Goal: Obtain resource: Download file/media

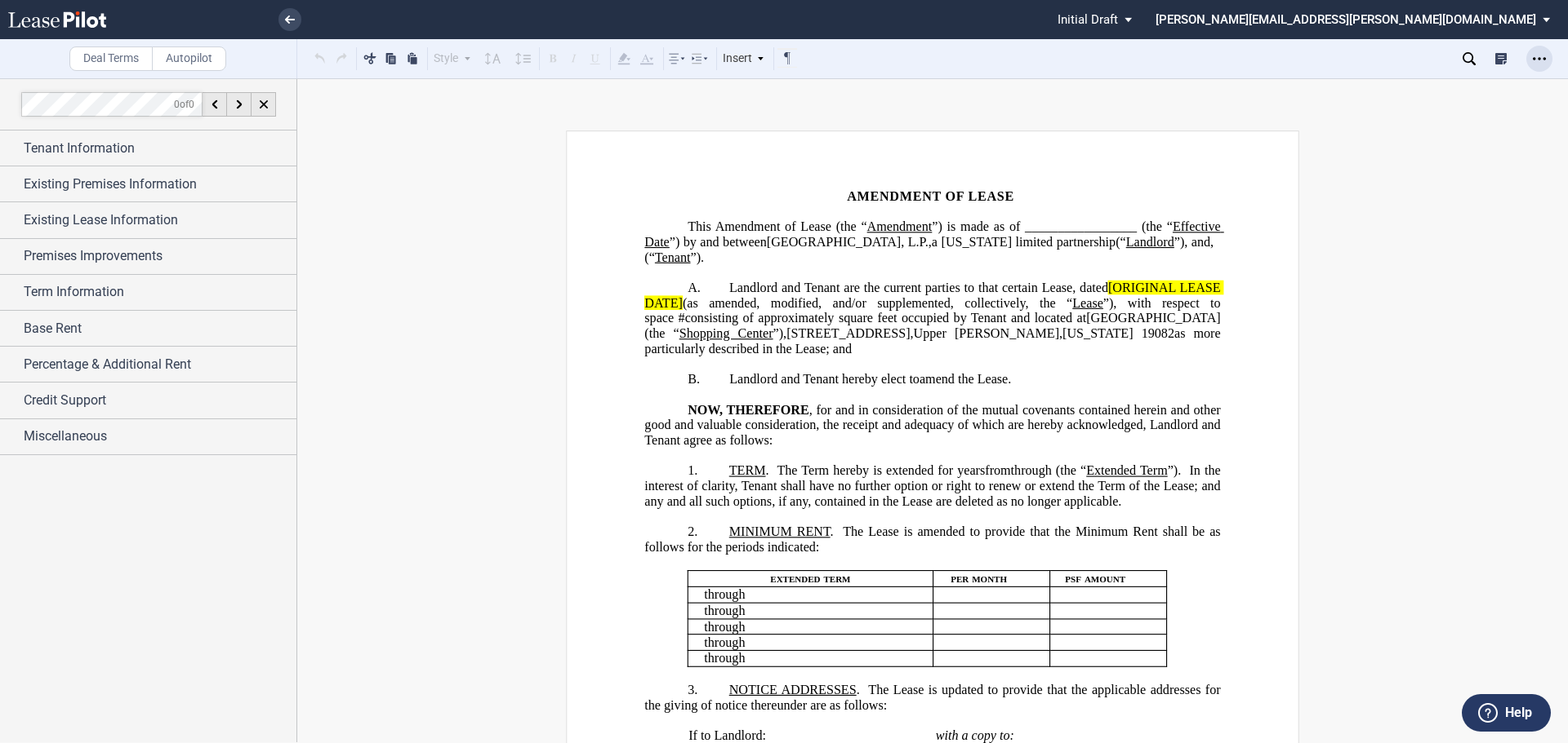
click at [1534, 62] on icon "Open Lease options menu" at bounding box center [1539, 58] width 13 height 13
click at [1386, 88] on div "Download" at bounding box center [1445, 88] width 199 height 14
click at [85, 153] on span "Tenant Information" at bounding box center [79, 149] width 111 height 19
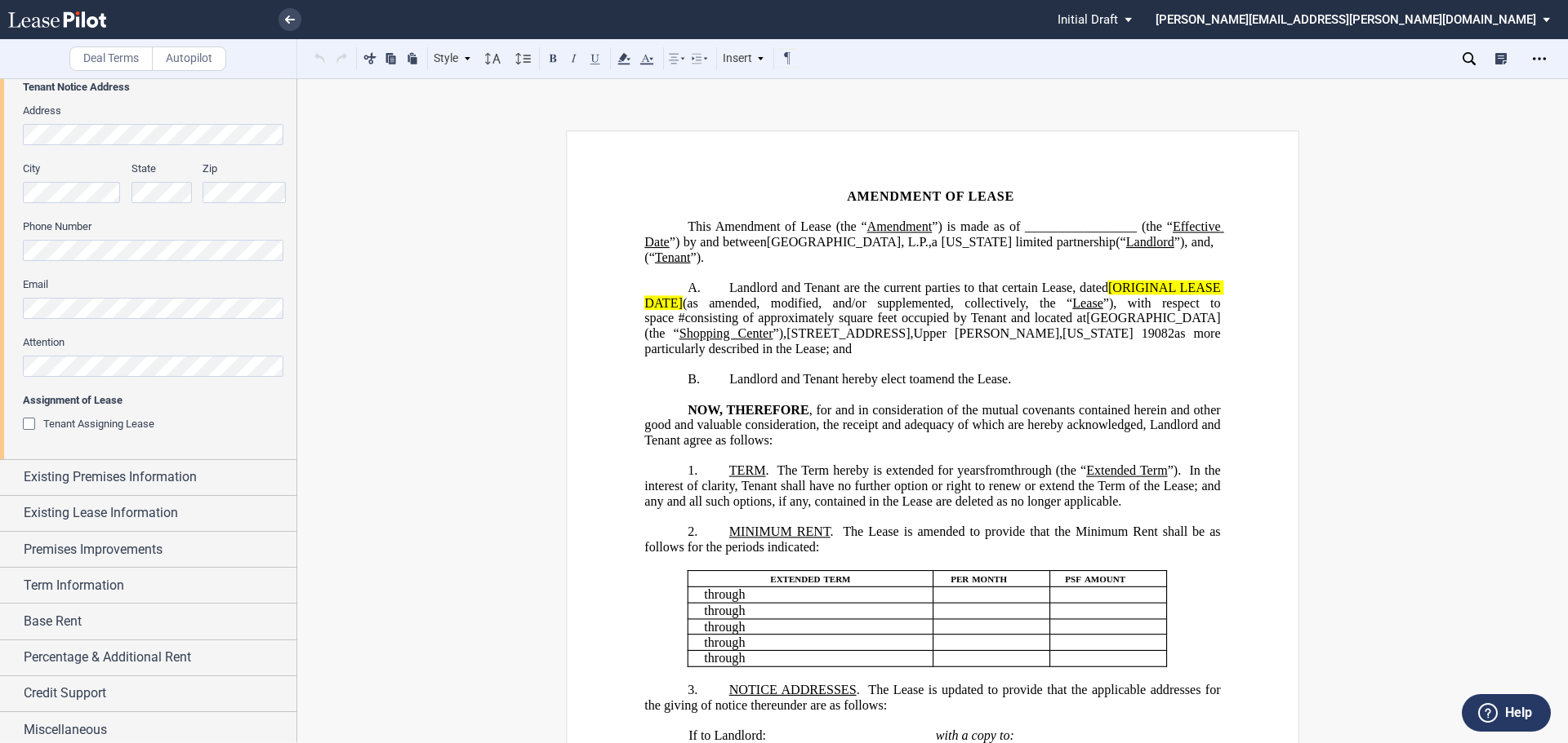
scroll to position [381, 0]
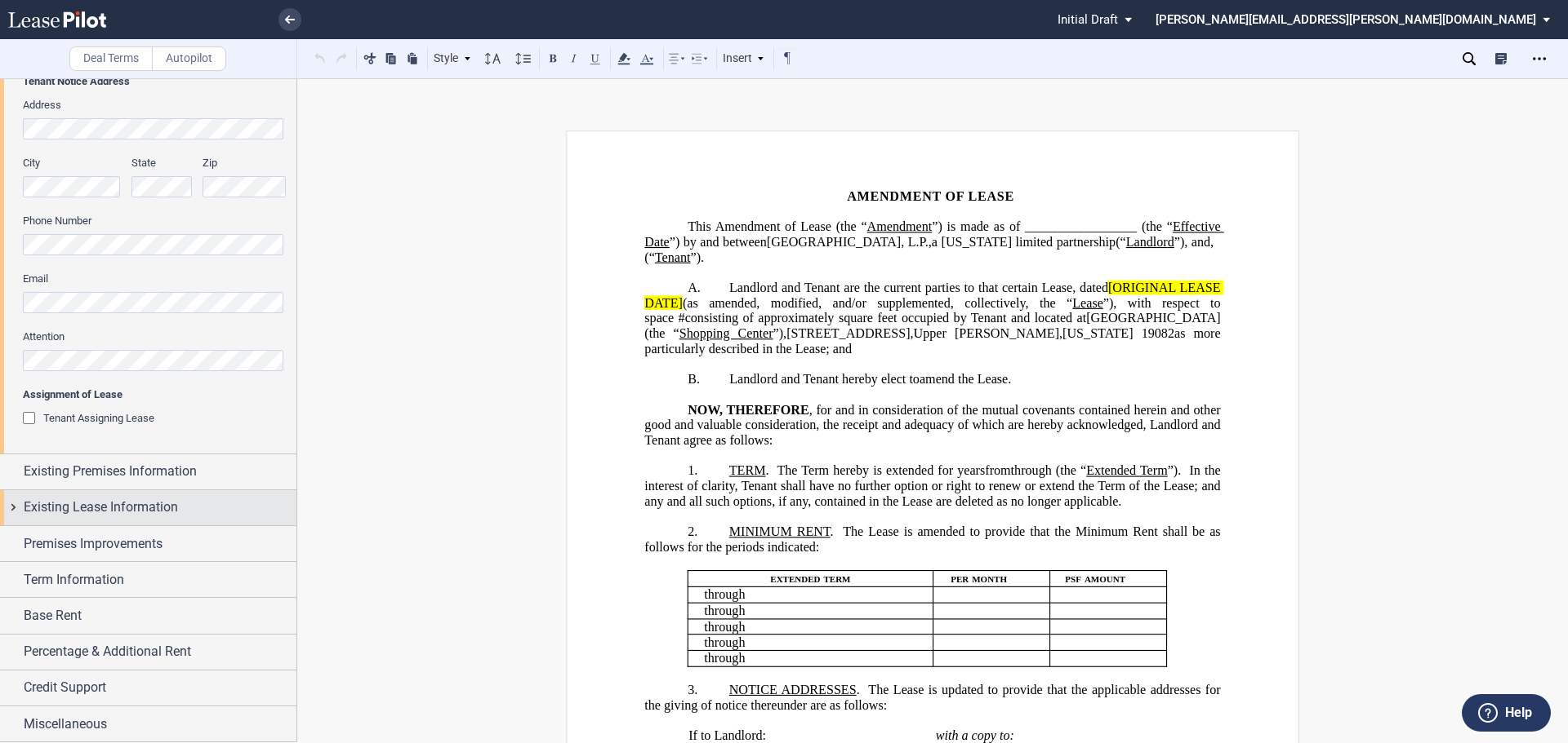
click at [162, 501] on span "Existing Lease Information" at bounding box center [100, 507] width 154 height 19
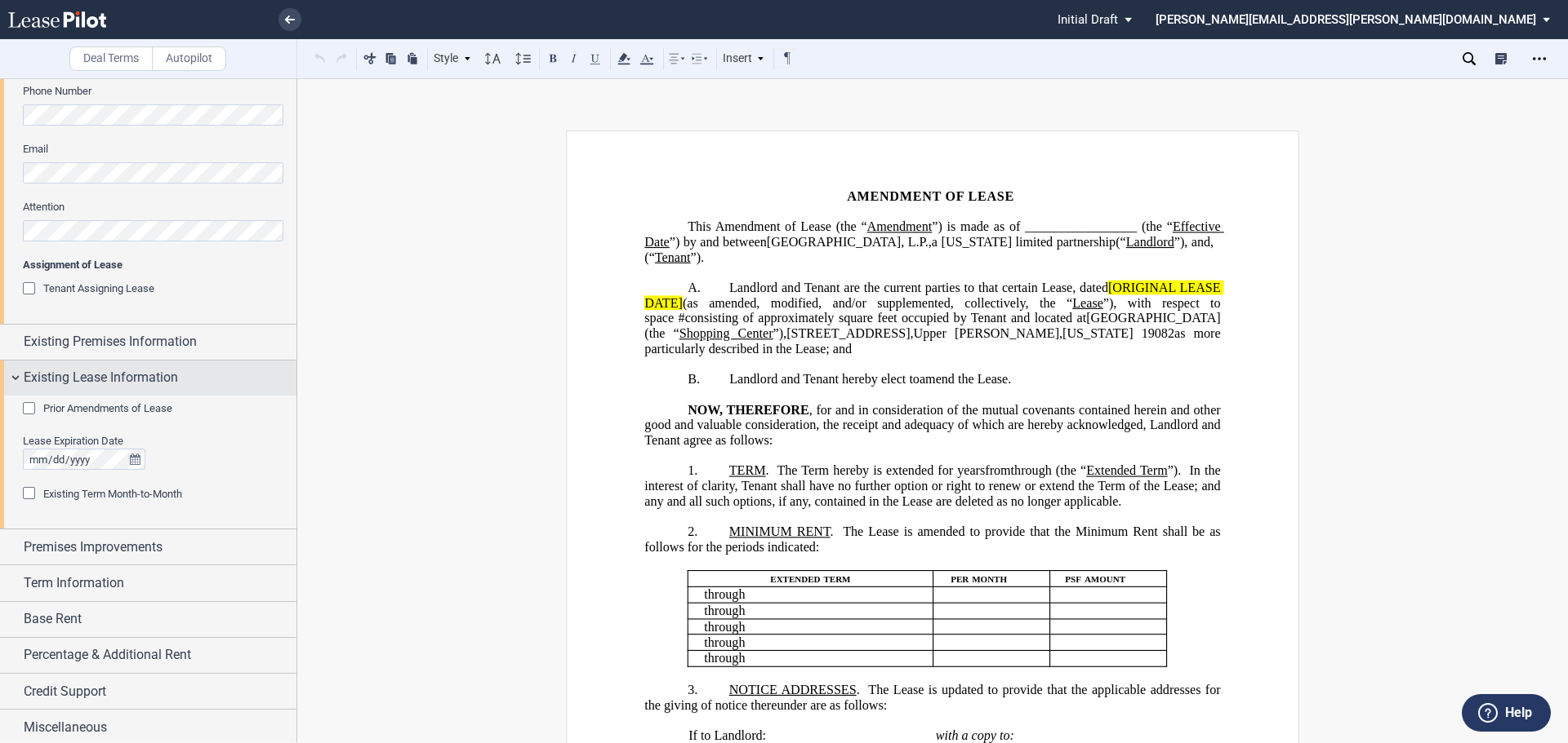
scroll to position [514, 0]
click at [31, 408] on div "Prior Amendments of Lease" at bounding box center [31, 407] width 17 height 17
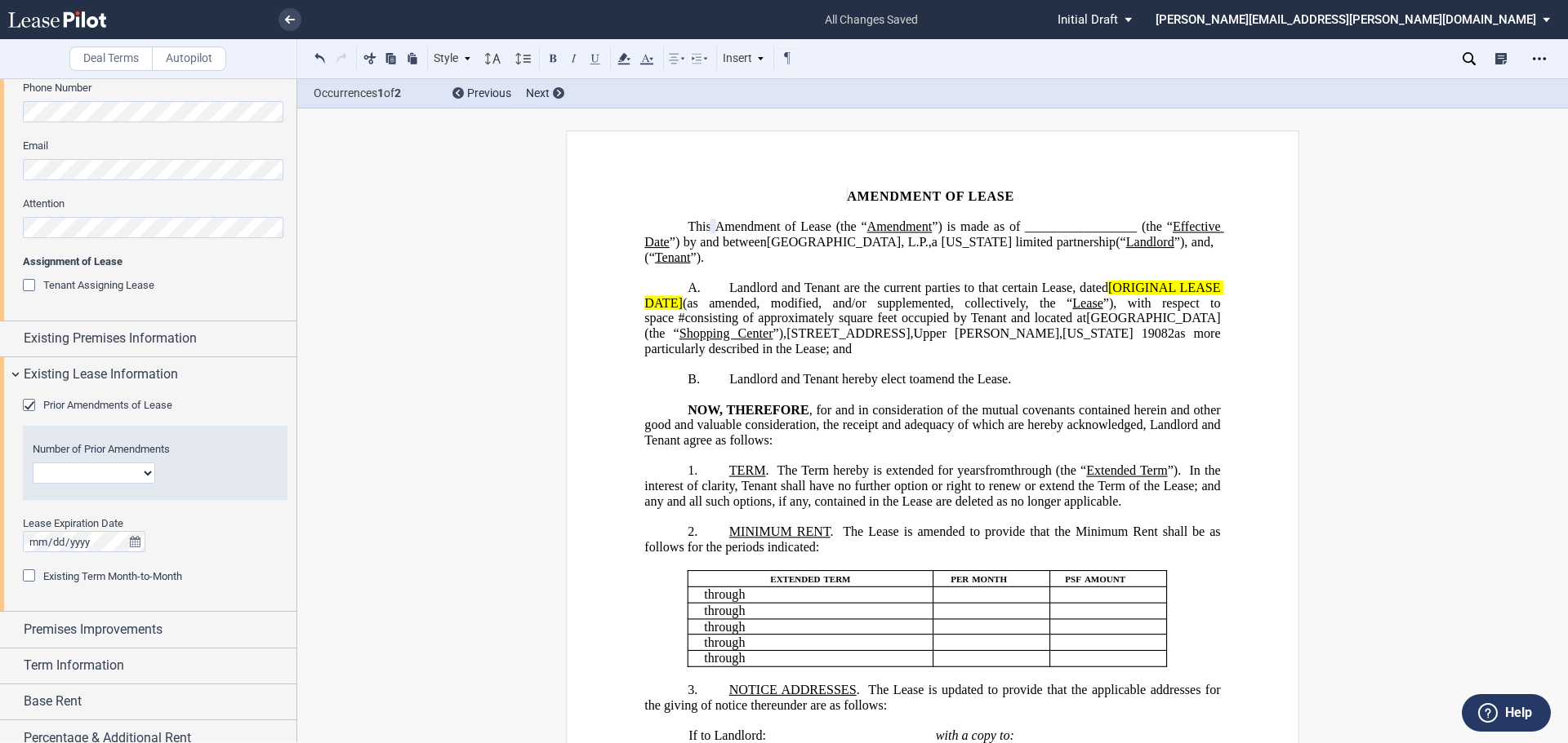
click at [150, 474] on select "1 2 3 4 5 6 7 8 9 10 11 12" at bounding box center [93, 474] width 122 height 21
select select "number:6"
click at [33, 463] on select "1 2 3 4 5 6 7 8 9 10 11 12" at bounding box center [93, 474] width 122 height 21
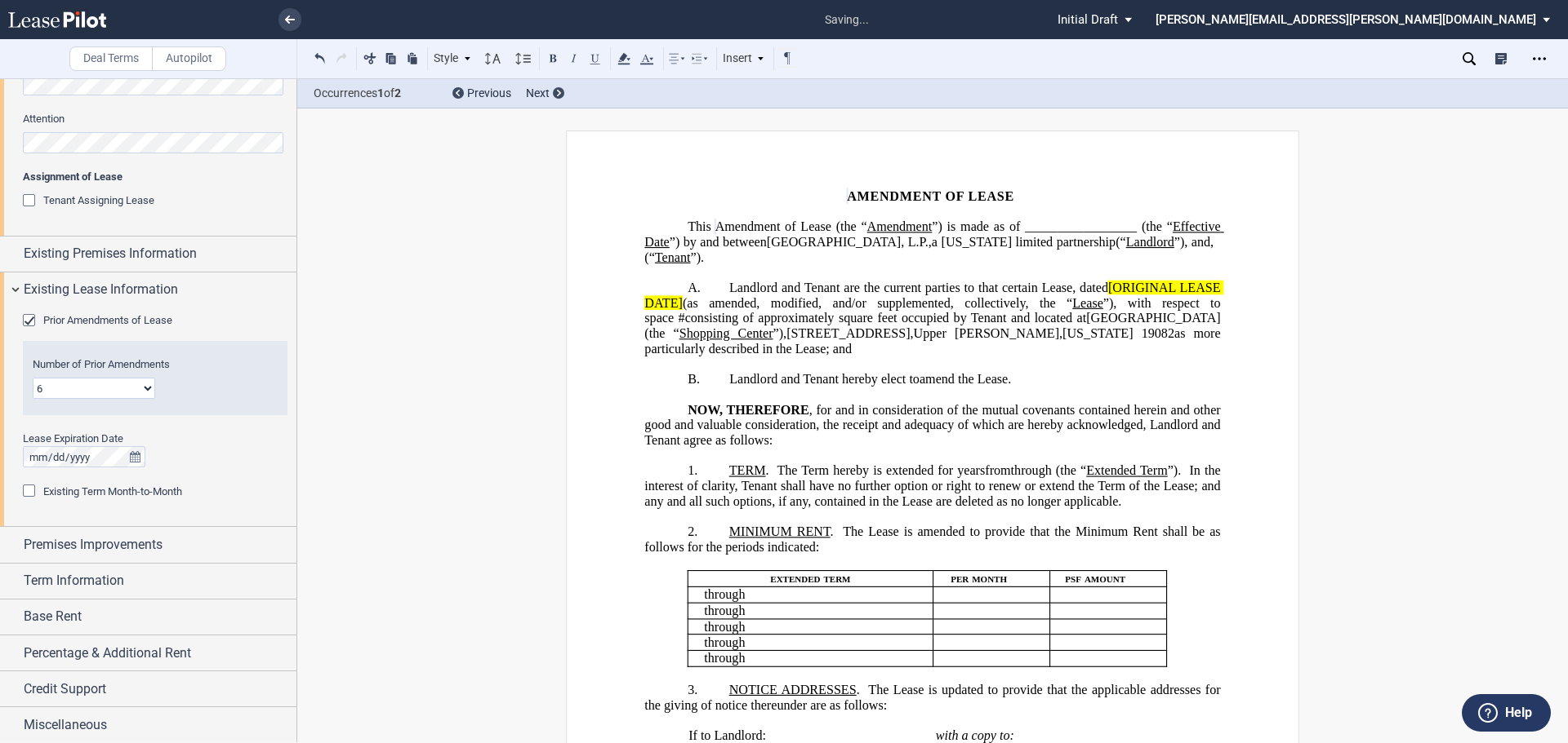
scroll to position [600, 0]
click at [1085, 447] on p "NOW, THEREFORE , for and in consideration of the mutual covenants contained her…" at bounding box center [931, 425] width 575 height 46
click at [1535, 53] on icon "Open Lease options menu" at bounding box center [1539, 58] width 13 height 13
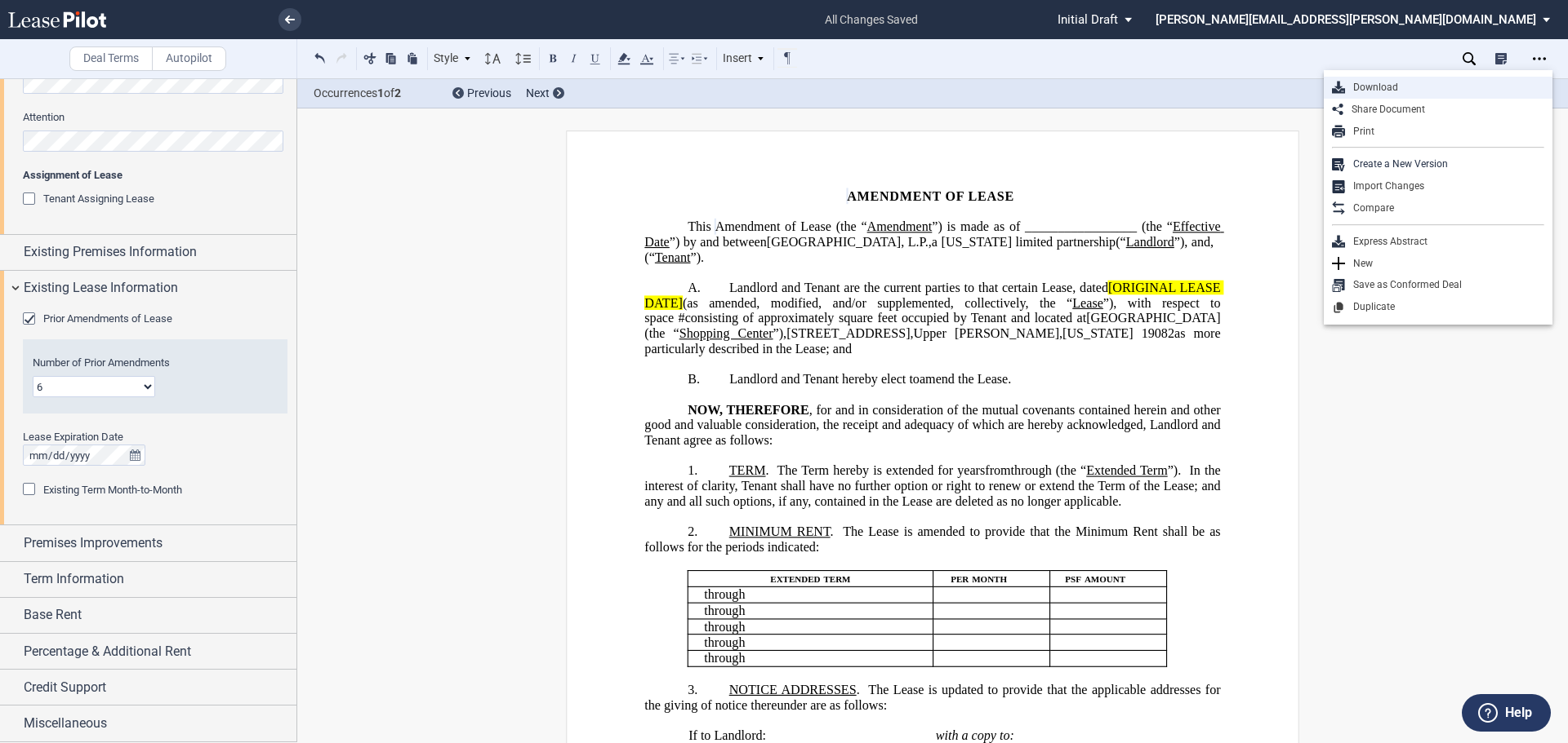
click at [1398, 86] on div "Download" at bounding box center [1445, 88] width 199 height 14
